Goal: Information Seeking & Learning: Find specific page/section

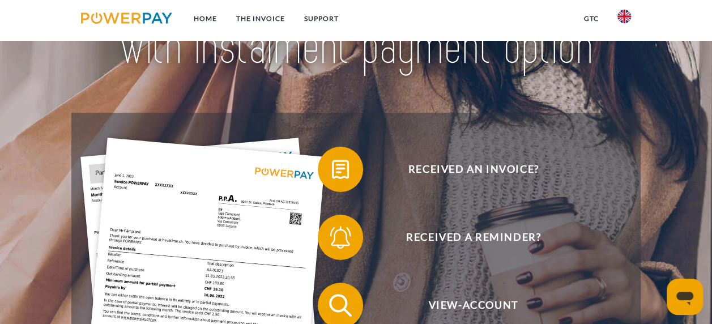
scroll to position [113, 0]
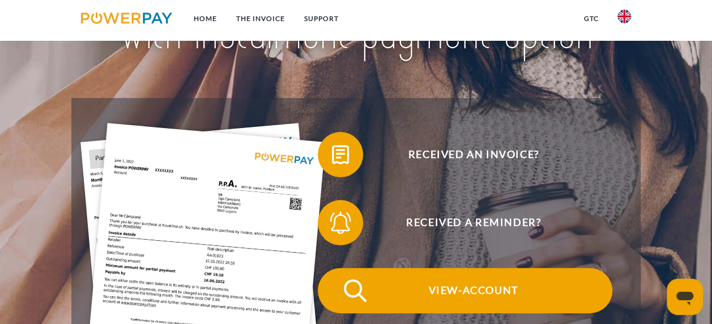
click at [483, 291] on span "View-Account" at bounding box center [474, 290] width 278 height 45
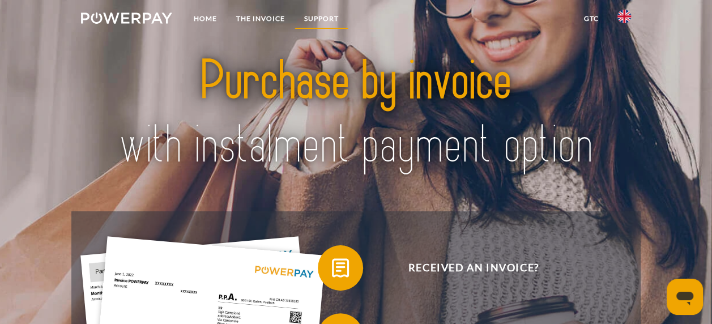
click at [318, 16] on link "Support" at bounding box center [322, 18] width 54 height 20
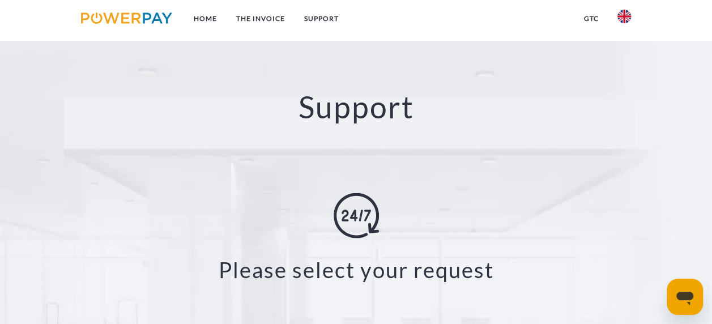
scroll to position [1852, 0]
